Goal: Information Seeking & Learning: Learn about a topic

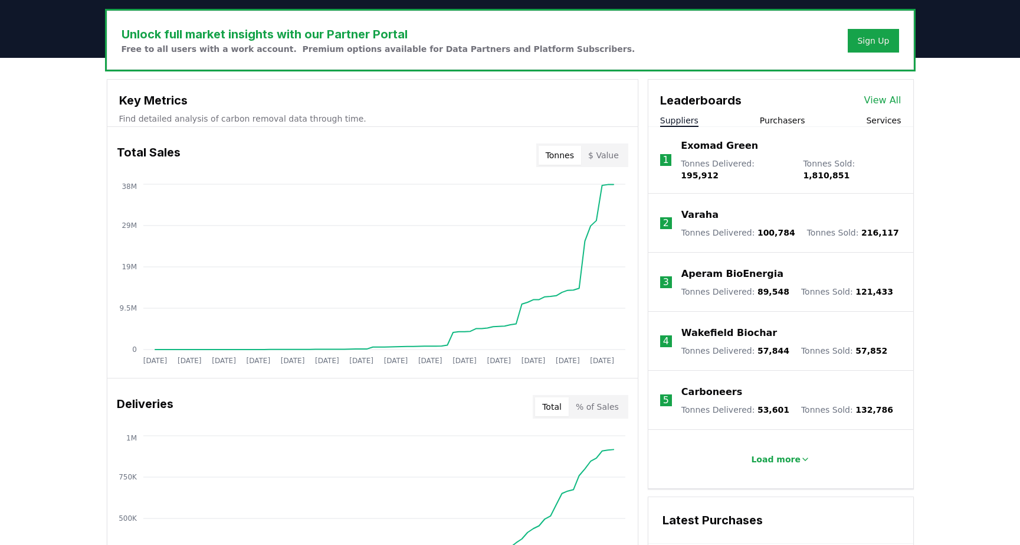
scroll to position [361, 0]
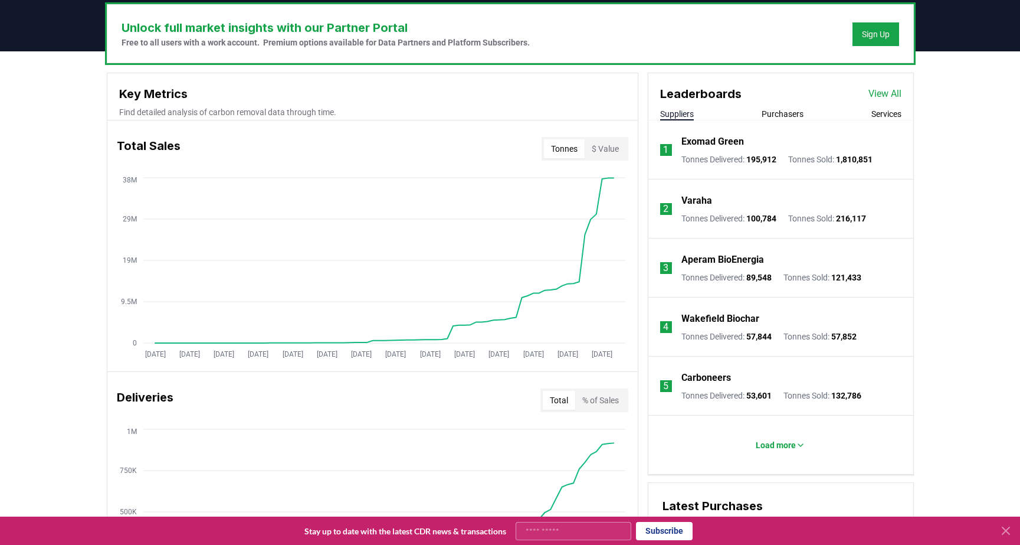
click at [588, 150] on button "$ Value" at bounding box center [605, 148] width 41 height 19
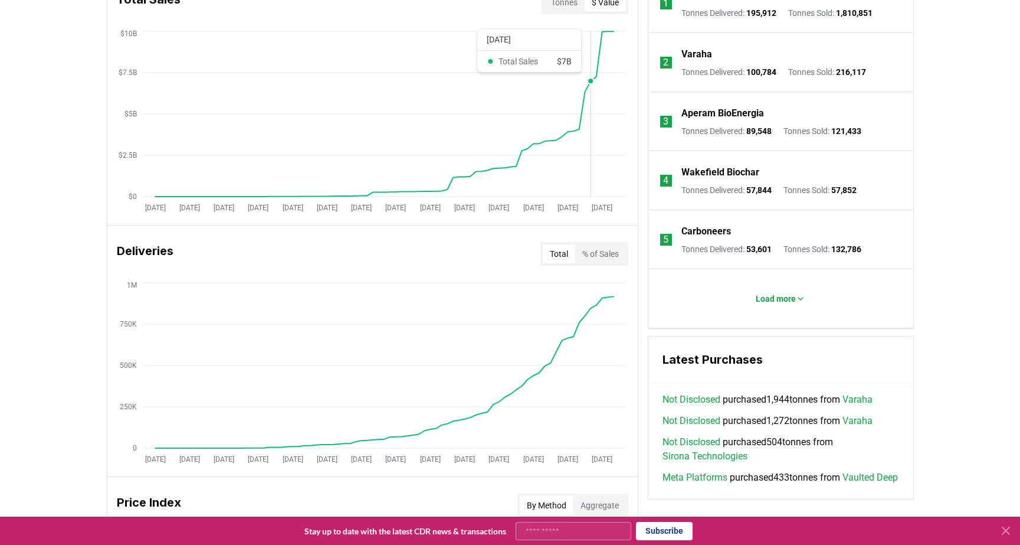
scroll to position [519, 0]
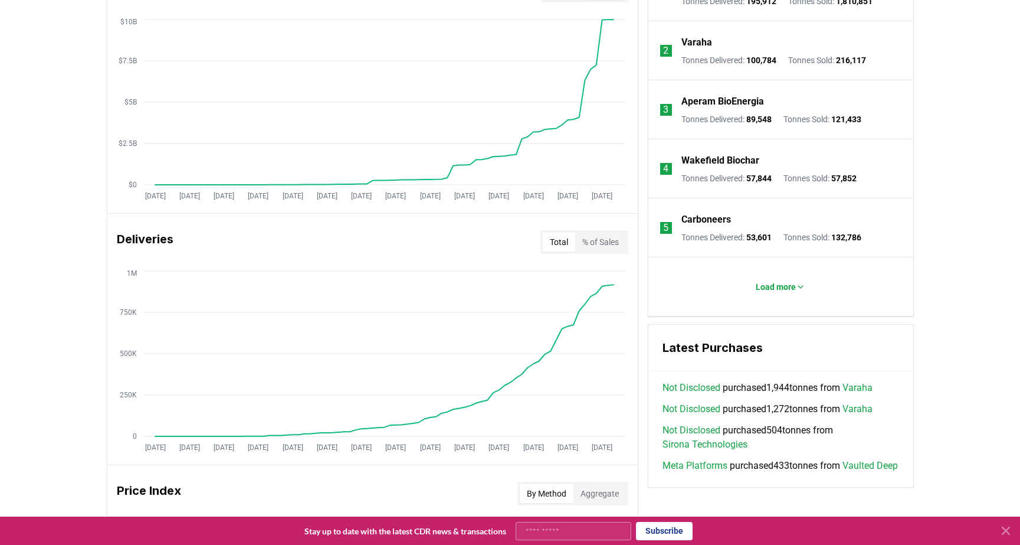
click at [605, 245] on button "% of Sales" at bounding box center [600, 241] width 51 height 19
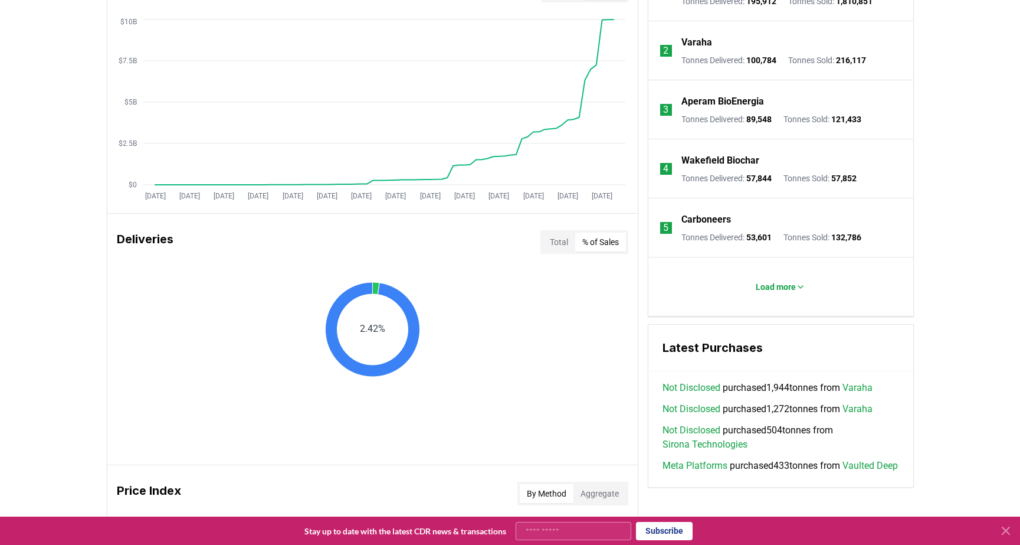
click at [566, 247] on button "Total" at bounding box center [559, 241] width 32 height 19
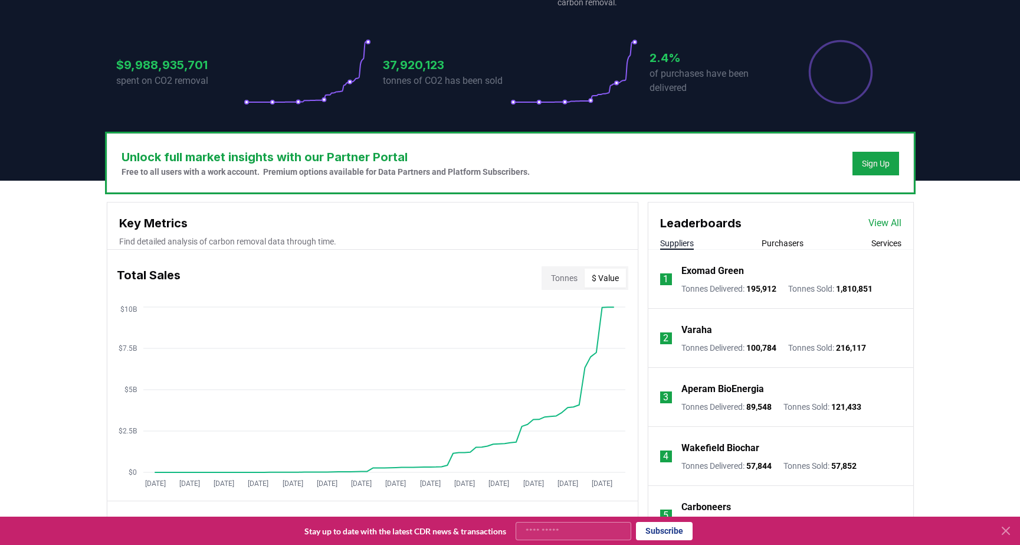
scroll to position [225, 0]
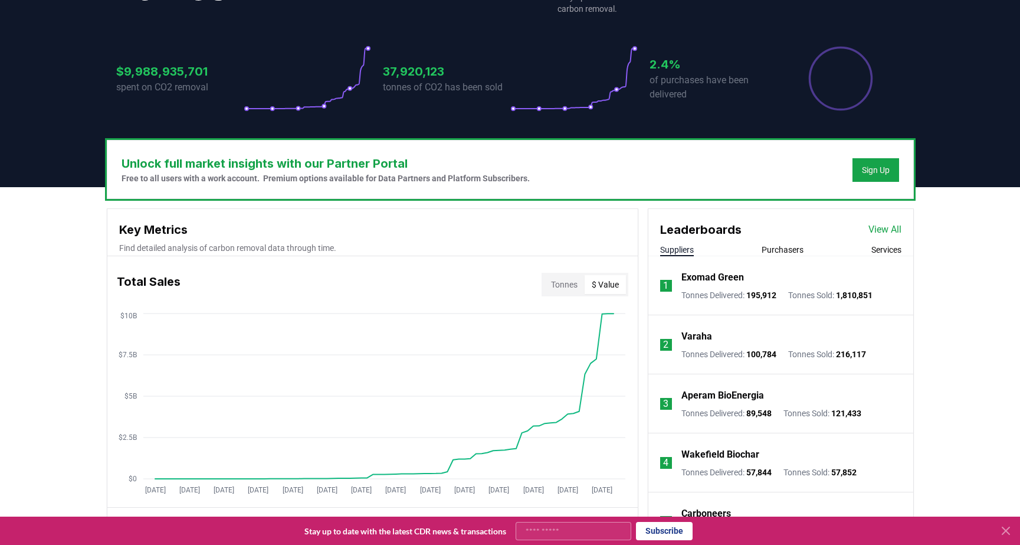
click at [765, 251] on button "Purchasers" at bounding box center [783, 250] width 42 height 12
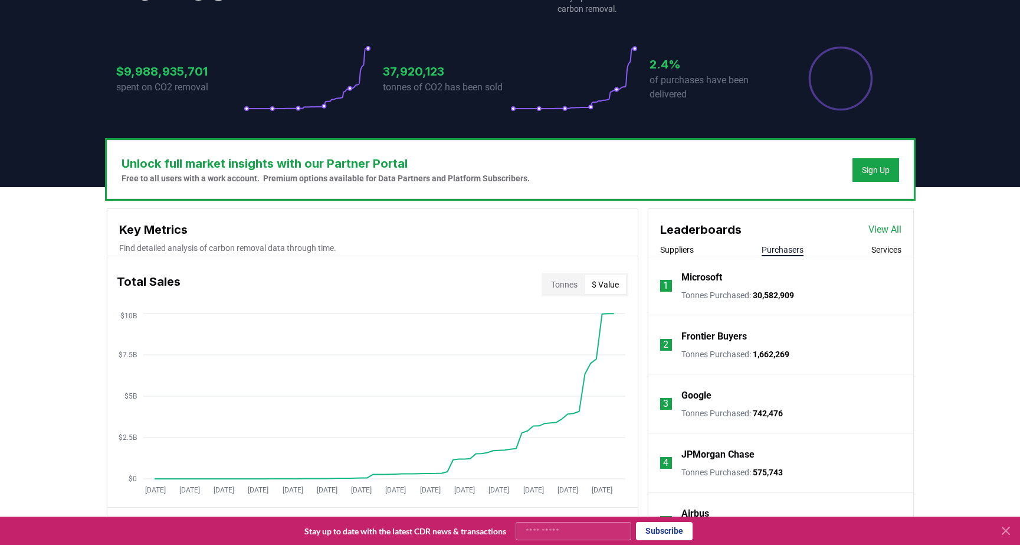
click at [762, 255] on div "Suppliers Purchasers Services" at bounding box center [780, 250] width 265 height 12
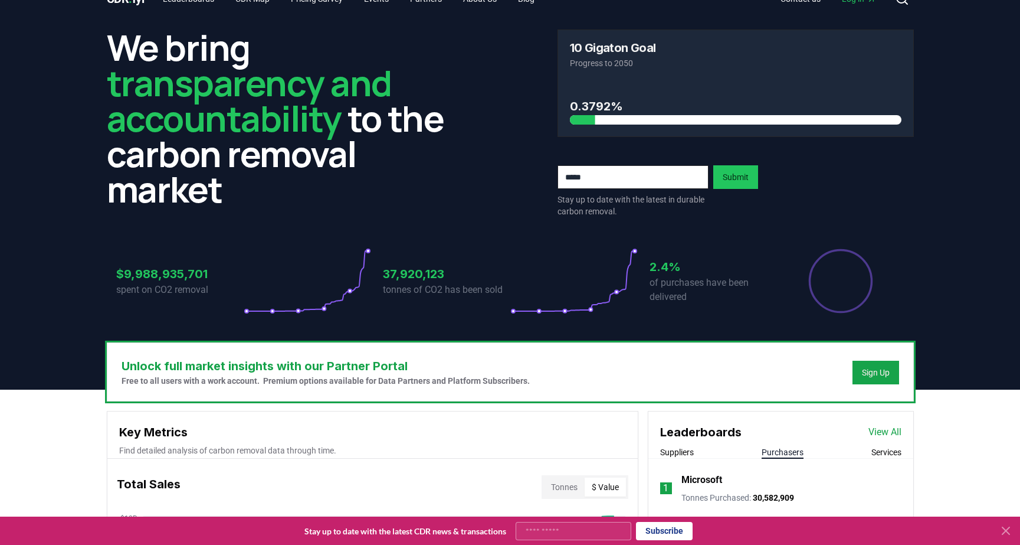
scroll to position [0, 0]
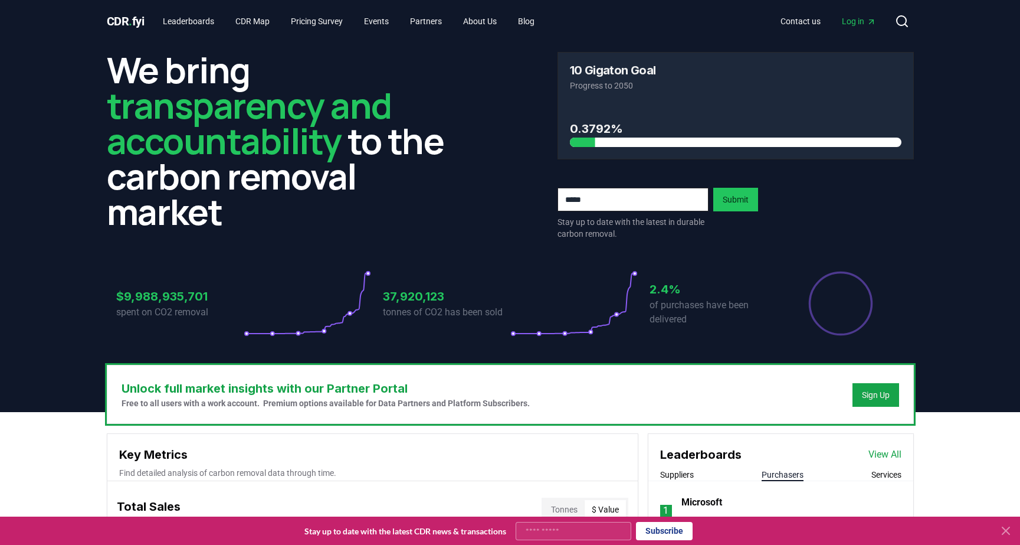
click at [692, 461] on h3 "Leaderboards" at bounding box center [700, 454] width 81 height 18
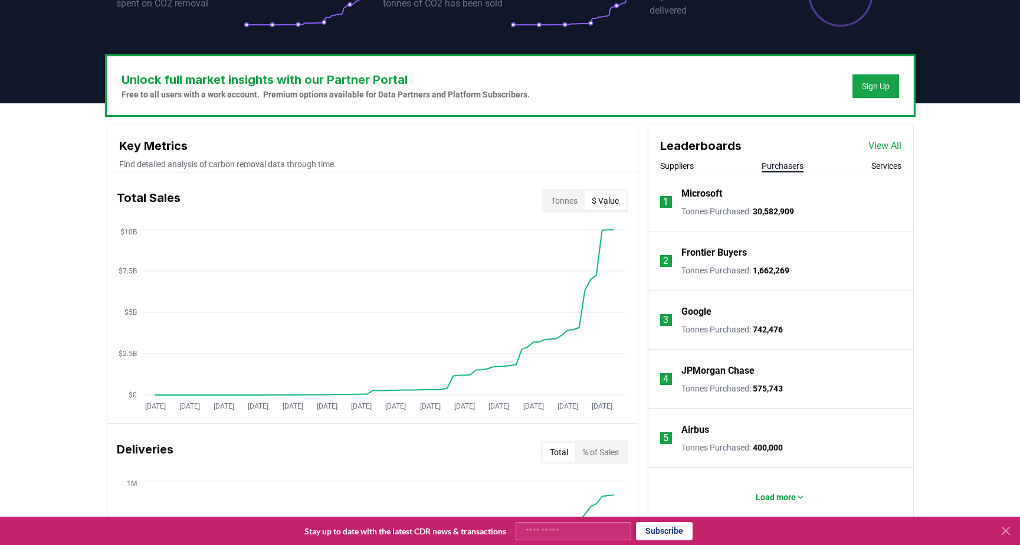
scroll to position [325, 0]
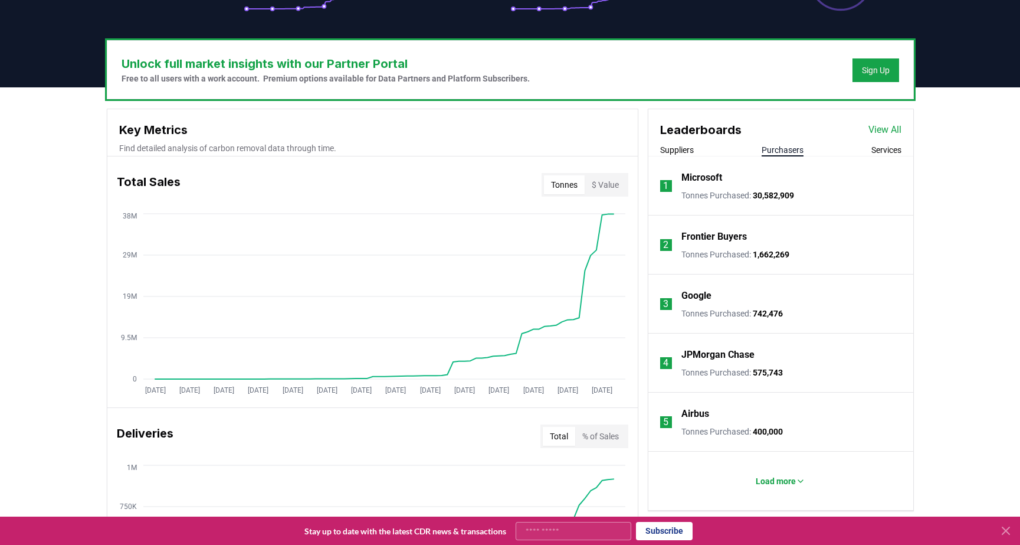
click at [545, 188] on button "Tonnes" at bounding box center [564, 184] width 41 height 19
click at [685, 294] on p "Google" at bounding box center [696, 296] width 30 height 14
